Goal: Task Accomplishment & Management: Manage account settings

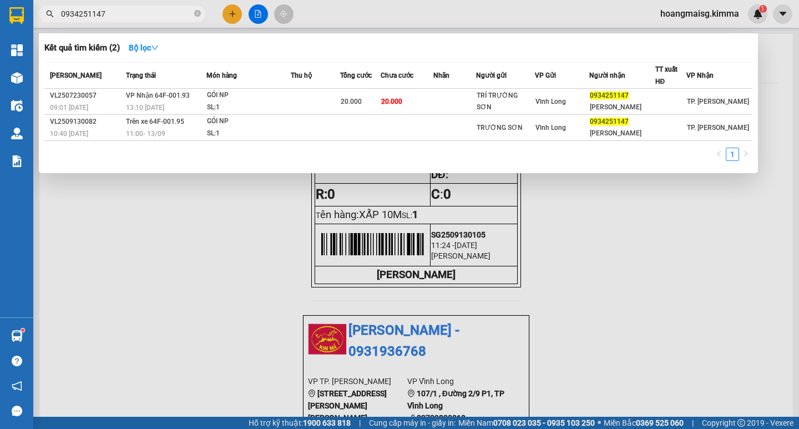
drag, startPoint x: 108, startPoint y: 10, endPoint x: 0, endPoint y: 50, distance: 115.3
click at [0, 32] on section "Kết quả [PERSON_NAME] ( 2 ) Bộ lọc Mã ĐH Trạng thái Món hàng Thu hộ Tổng [PERSO…" at bounding box center [399, 214] width 799 height 429
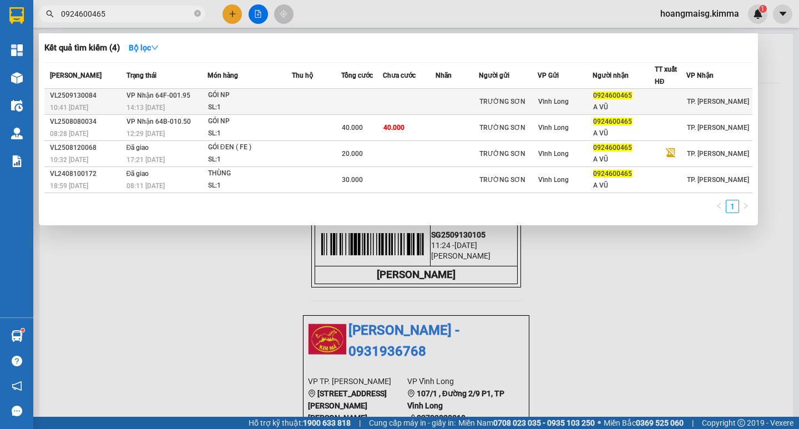
type input "0924600465"
click at [426, 102] on td at bounding box center [409, 102] width 53 height 26
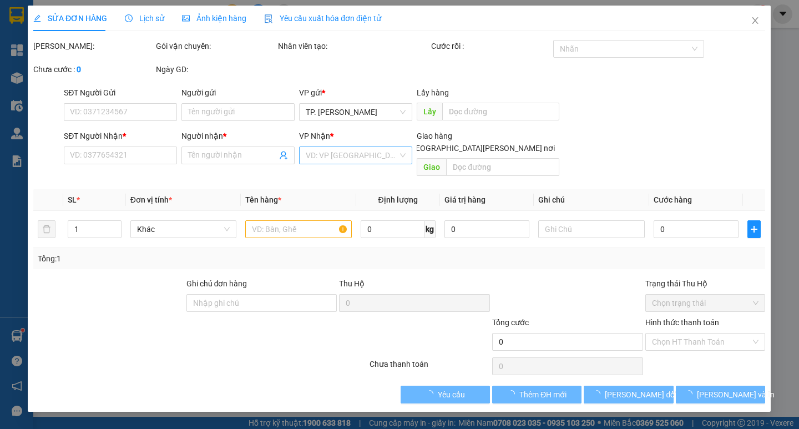
type input "TRƯỜNG SƠN"
type input "0924600465"
type input "A VŨ"
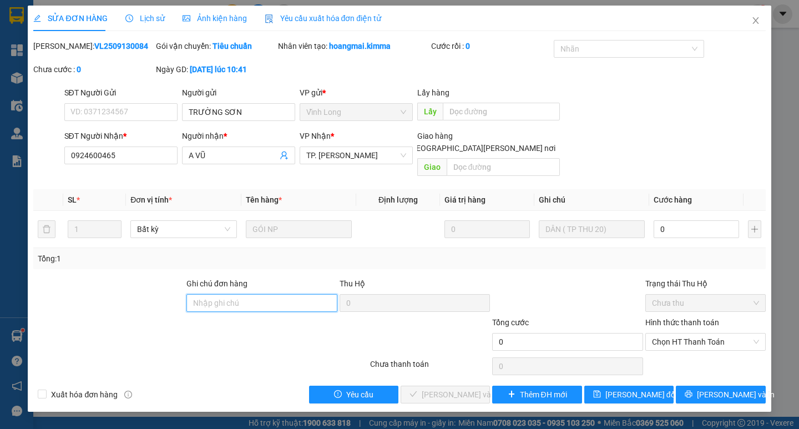
click at [258, 294] on input "Ghi chú đơn hàng" at bounding box center [261, 303] width 151 height 18
click at [293, 294] on input "Ghi chú đơn hàng" at bounding box center [261, 303] width 151 height 18
click at [239, 294] on input "Ghi chú đơn hàng" at bounding box center [261, 303] width 151 height 18
type input "[PERSON_NAME]"
drag, startPoint x: 221, startPoint y: 293, endPoint x: 30, endPoint y: 327, distance: 193.8
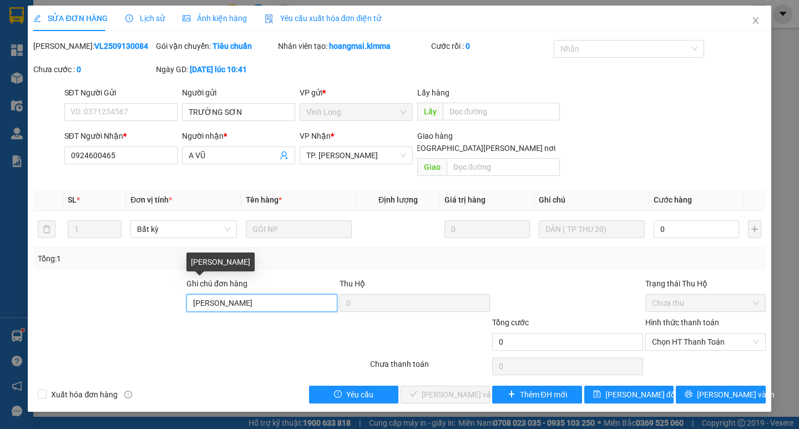
click at [34, 327] on form "Ghi [PERSON_NAME] hàng [PERSON_NAME] Thu Hộ 0 Trạng thái Thu Hộ Chưa thu [PERSO…" at bounding box center [398, 316] width 731 height 78
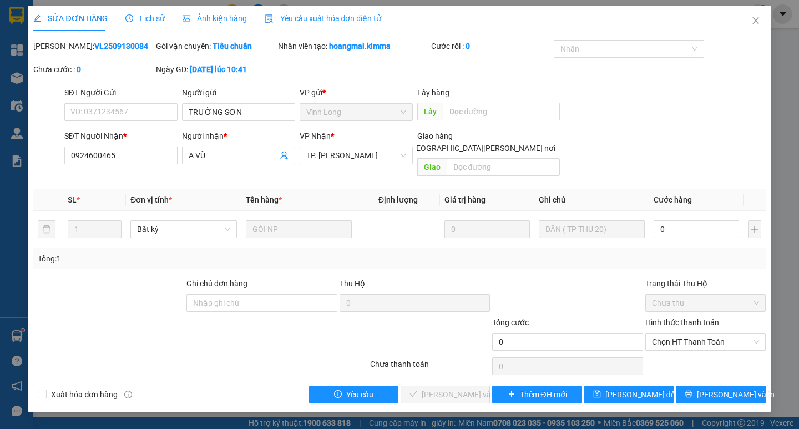
drag, startPoint x: 227, startPoint y: 341, endPoint x: 204, endPoint y: 324, distance: 28.2
click at [226, 339] on div at bounding box center [139, 335] width 214 height 39
click at [755, 22] on icon "close" at bounding box center [755, 20] width 6 height 7
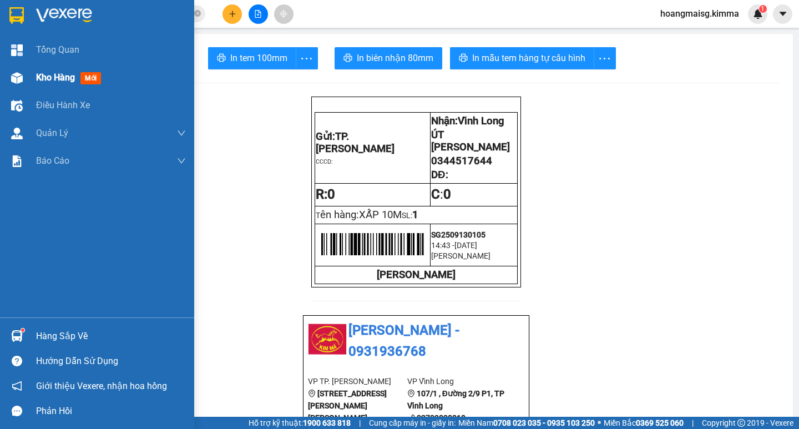
click at [55, 78] on span "Kho hàng" at bounding box center [55, 77] width 39 height 11
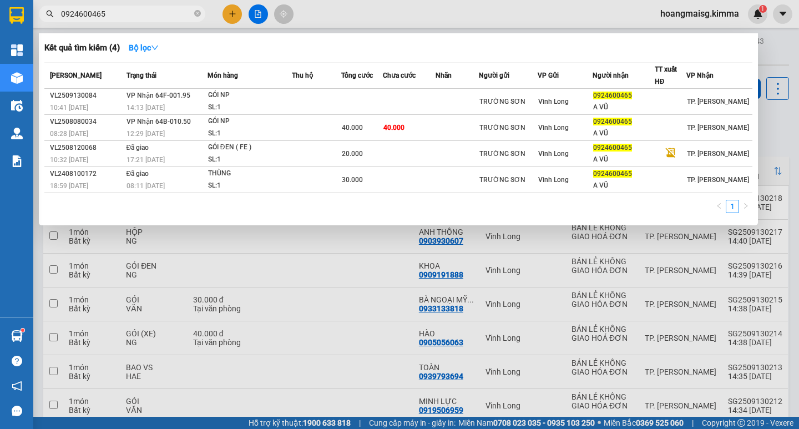
drag, startPoint x: 121, startPoint y: 11, endPoint x: 109, endPoint y: 16, distance: 13.2
click at [120, 12] on input "0924600465" at bounding box center [126, 14] width 131 height 12
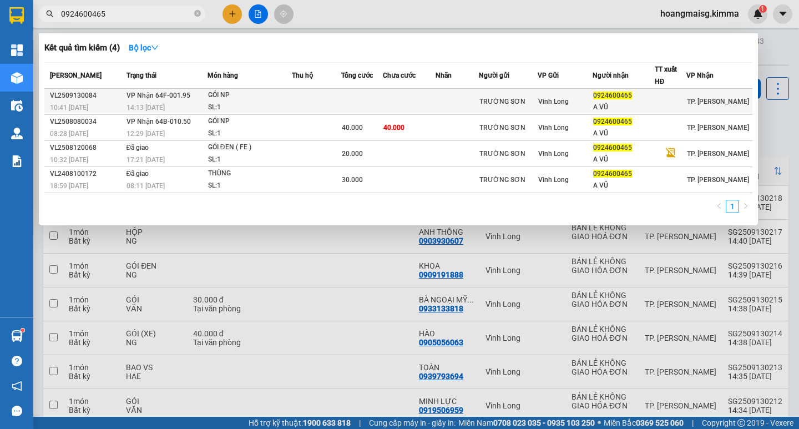
click at [265, 98] on div "GÓI NP" at bounding box center [249, 95] width 83 height 12
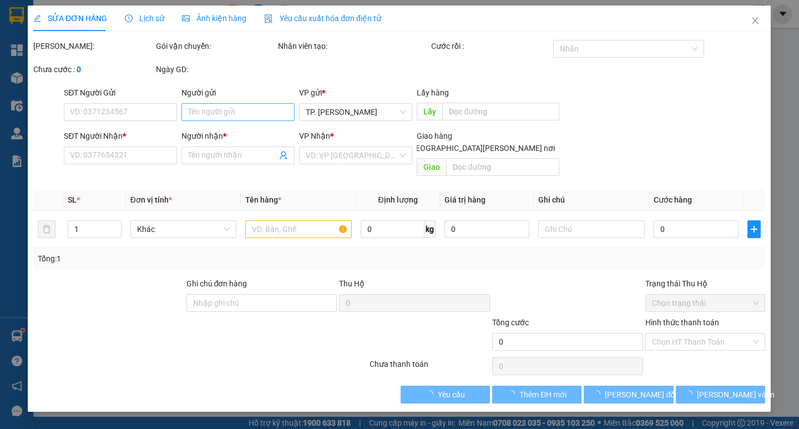
type input "TRƯỜNG SƠN"
type input "0924600465"
type input "A VŨ"
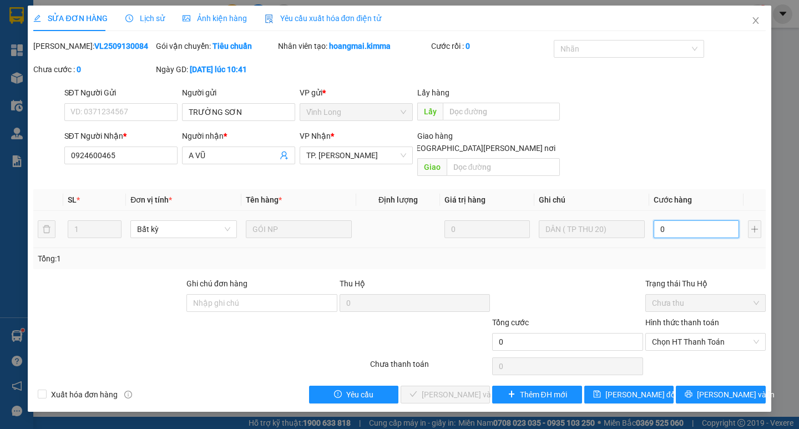
click at [676, 220] on input "0" at bounding box center [695, 229] width 85 height 18
type input "2"
type input "20"
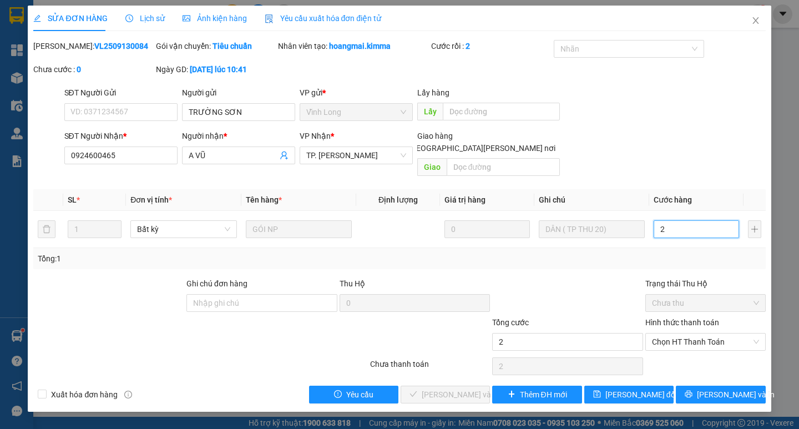
type input "20"
type input "20.000"
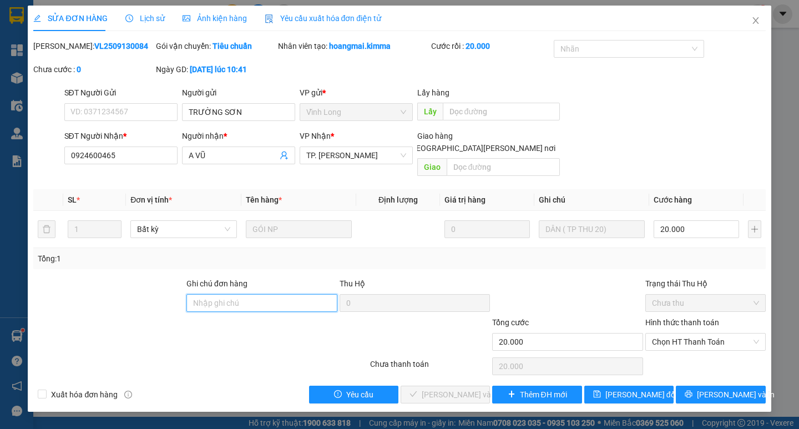
click at [285, 294] on input "Ghi chú đơn hàng" at bounding box center [261, 303] width 151 height 18
type input "[PERSON_NAME]"
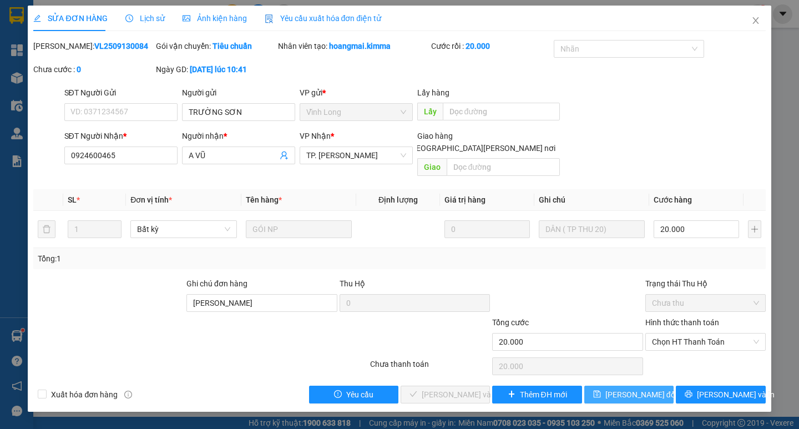
click at [630, 388] on span "[PERSON_NAME] đổi" at bounding box center [641, 394] width 72 height 12
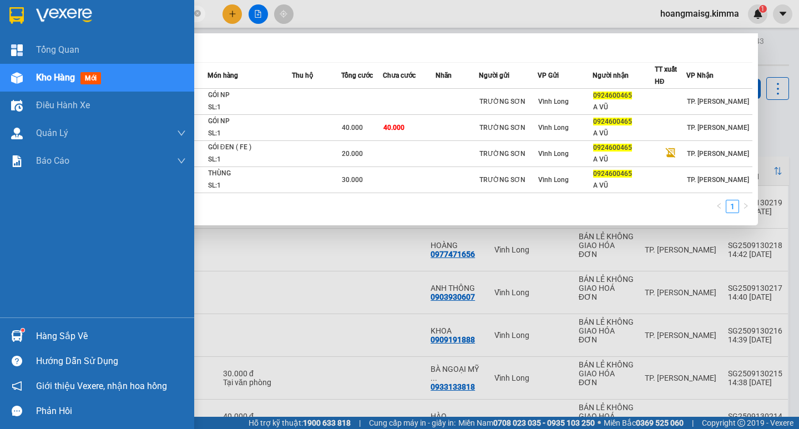
drag, startPoint x: 118, startPoint y: 16, endPoint x: 0, endPoint y: 32, distance: 119.1
click at [0, 31] on section "Kết quả [PERSON_NAME] ( 4 ) Bộ lọc Mã ĐH Trạng thái Món hàng Thu hộ Tổng [PERSO…" at bounding box center [399, 214] width 799 height 429
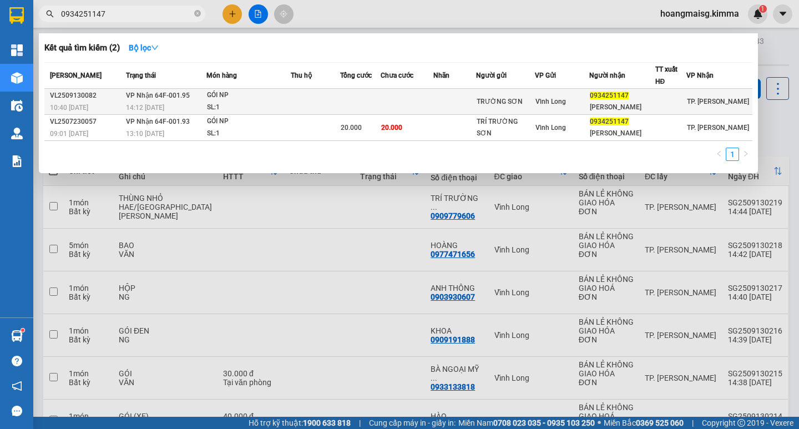
type input "0934251147"
click at [318, 100] on td at bounding box center [315, 102] width 49 height 26
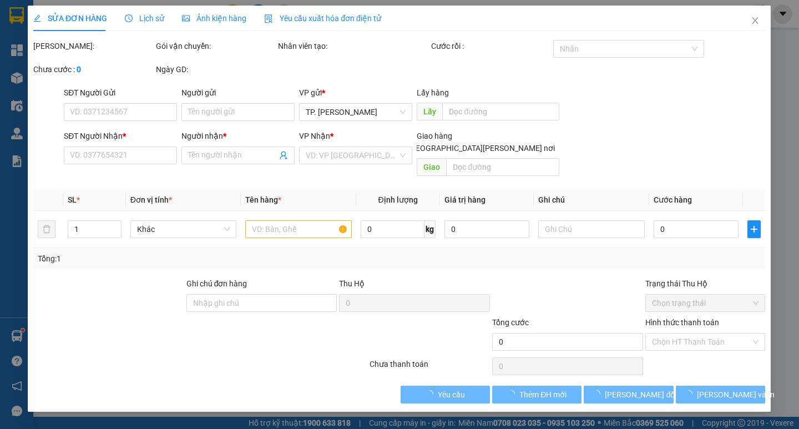
type input "TRƯỜNG SƠN"
type input "0934251147"
type input "[PERSON_NAME]"
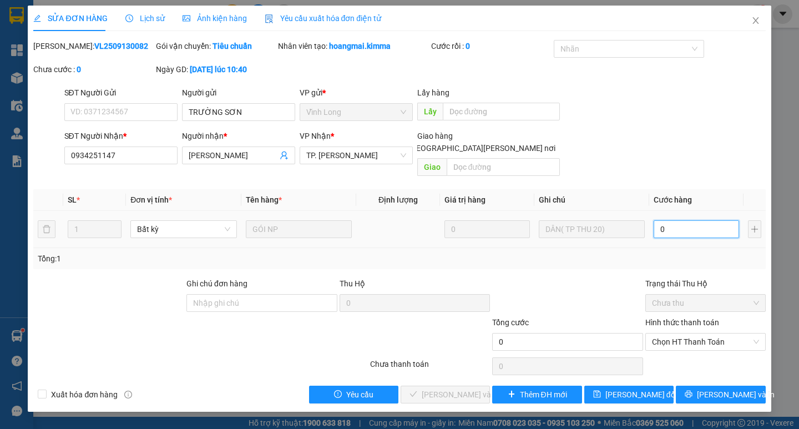
click at [679, 220] on input "0" at bounding box center [695, 229] width 85 height 18
type input "2"
type input "20"
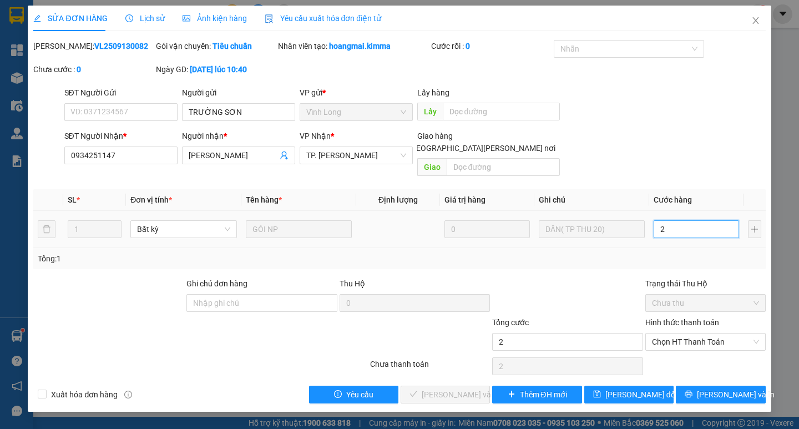
type input "20"
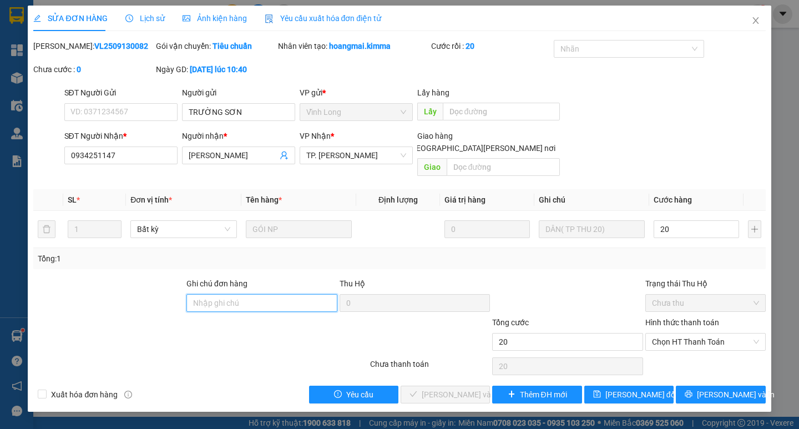
type input "20.000"
click at [211, 294] on input "Ghi chú đơn hàng" at bounding box center [261, 303] width 151 height 18
type input "[PERSON_NAME]"
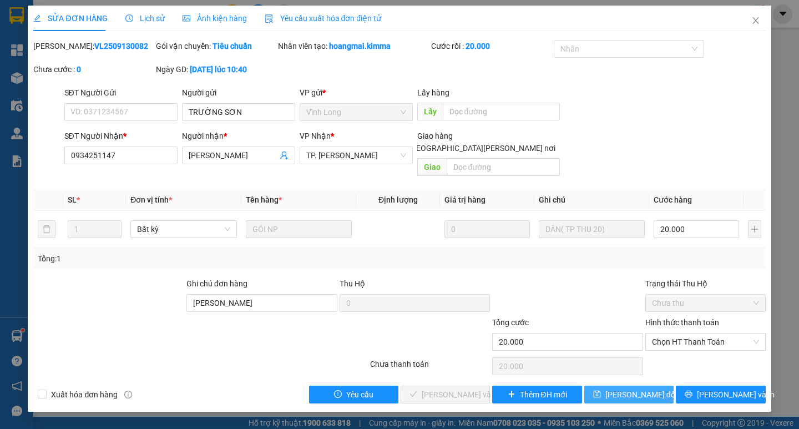
drag, startPoint x: 641, startPoint y: 383, endPoint x: 627, endPoint y: 377, distance: 15.1
click at [639, 388] on span "[PERSON_NAME] đổi" at bounding box center [641, 394] width 72 height 12
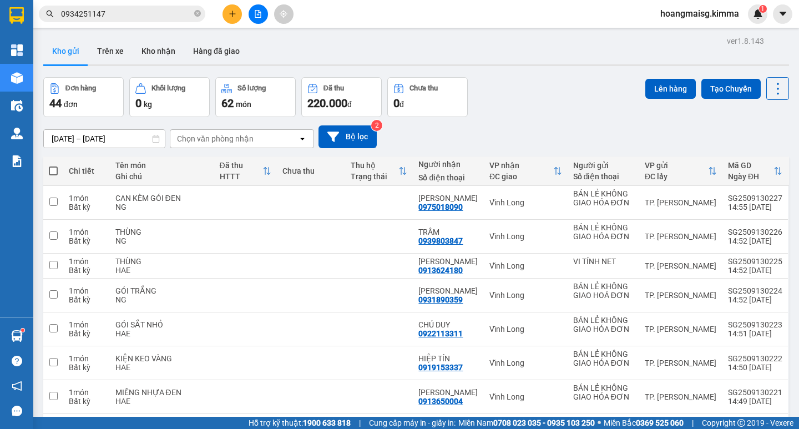
click at [118, 13] on input "0934251147" at bounding box center [126, 14] width 131 height 12
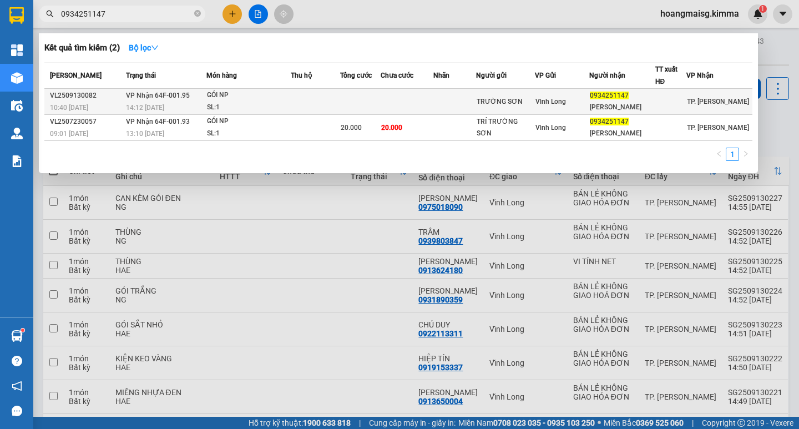
click at [282, 100] on div "GÓI NP" at bounding box center [248, 95] width 83 height 12
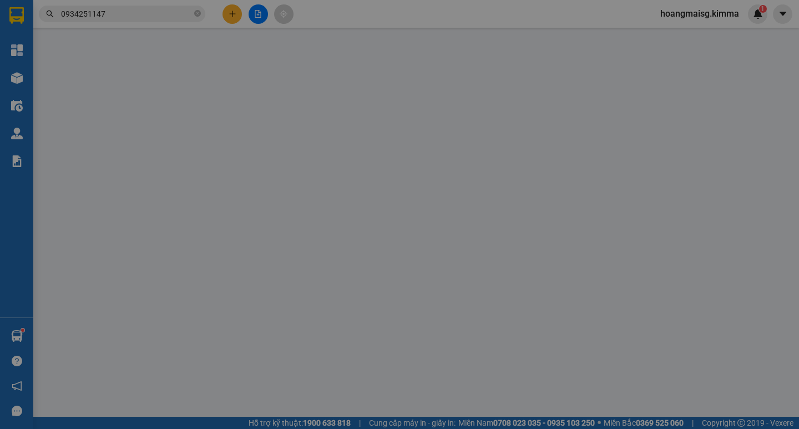
type input "TRƯỜNG SƠN"
type input "0934251147"
type input "[PERSON_NAME]"
type input "20.000"
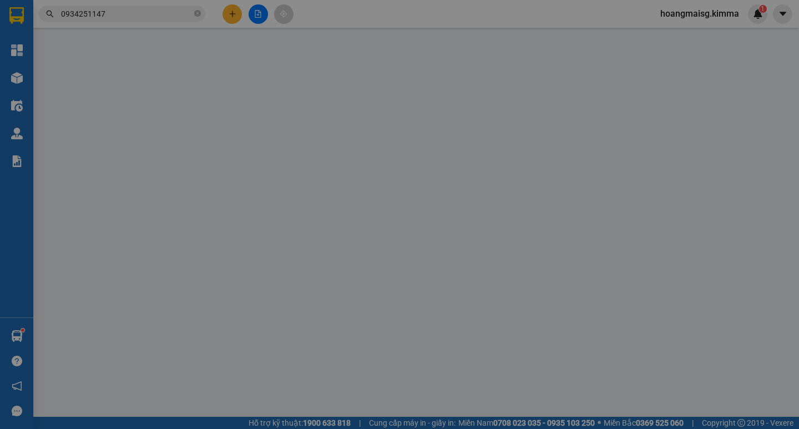
type input "20.000"
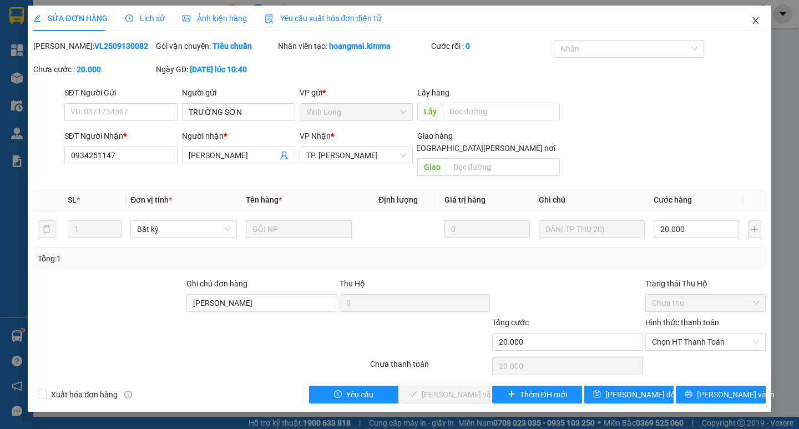
drag, startPoint x: 756, startPoint y: 19, endPoint x: 754, endPoint y: 27, distance: 8.1
click at [755, 19] on icon "close" at bounding box center [755, 20] width 9 height 9
